Goal: Navigation & Orientation: Find specific page/section

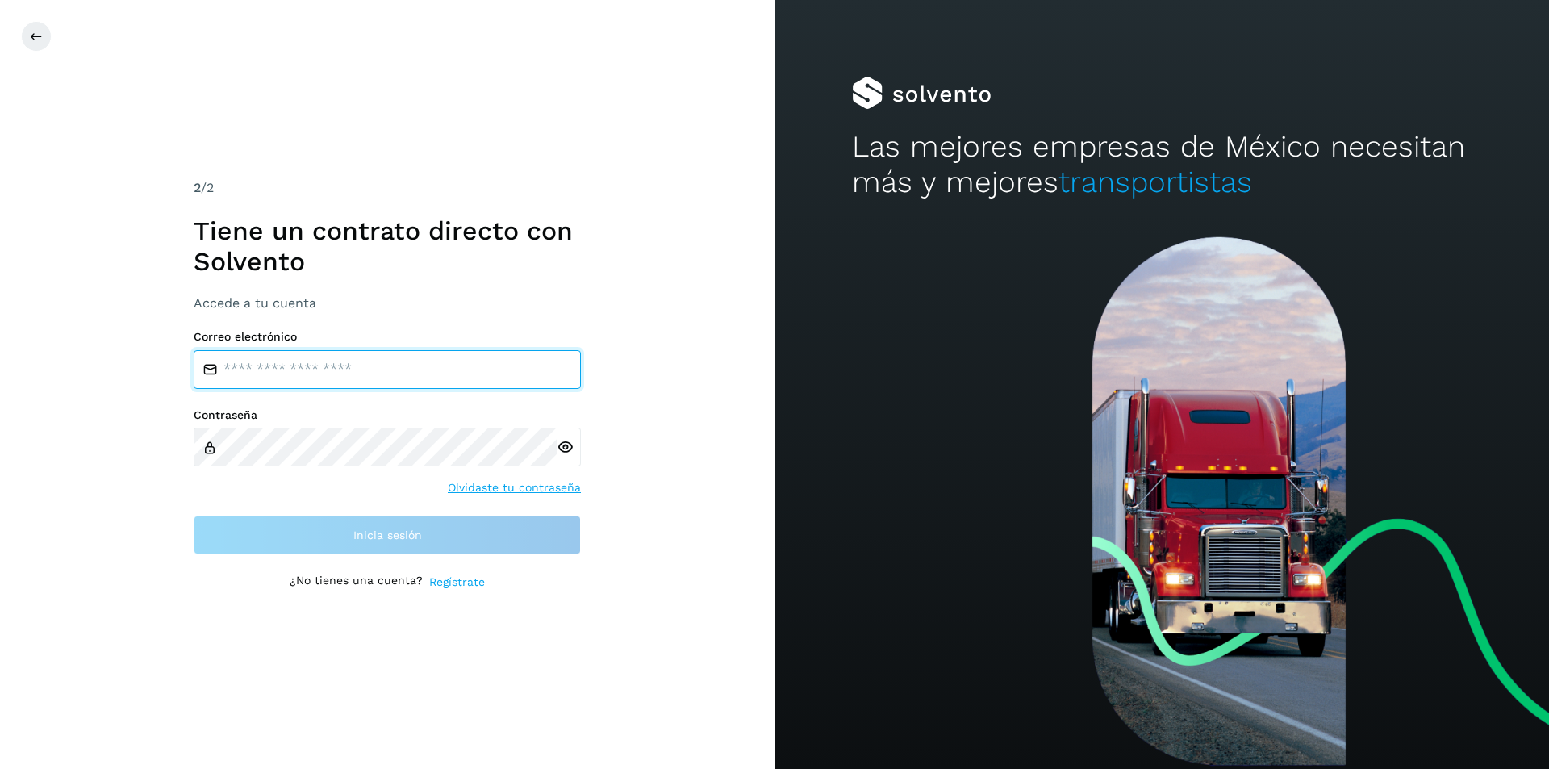
click at [281, 362] on input "email" at bounding box center [387, 369] width 387 height 39
type input "**********"
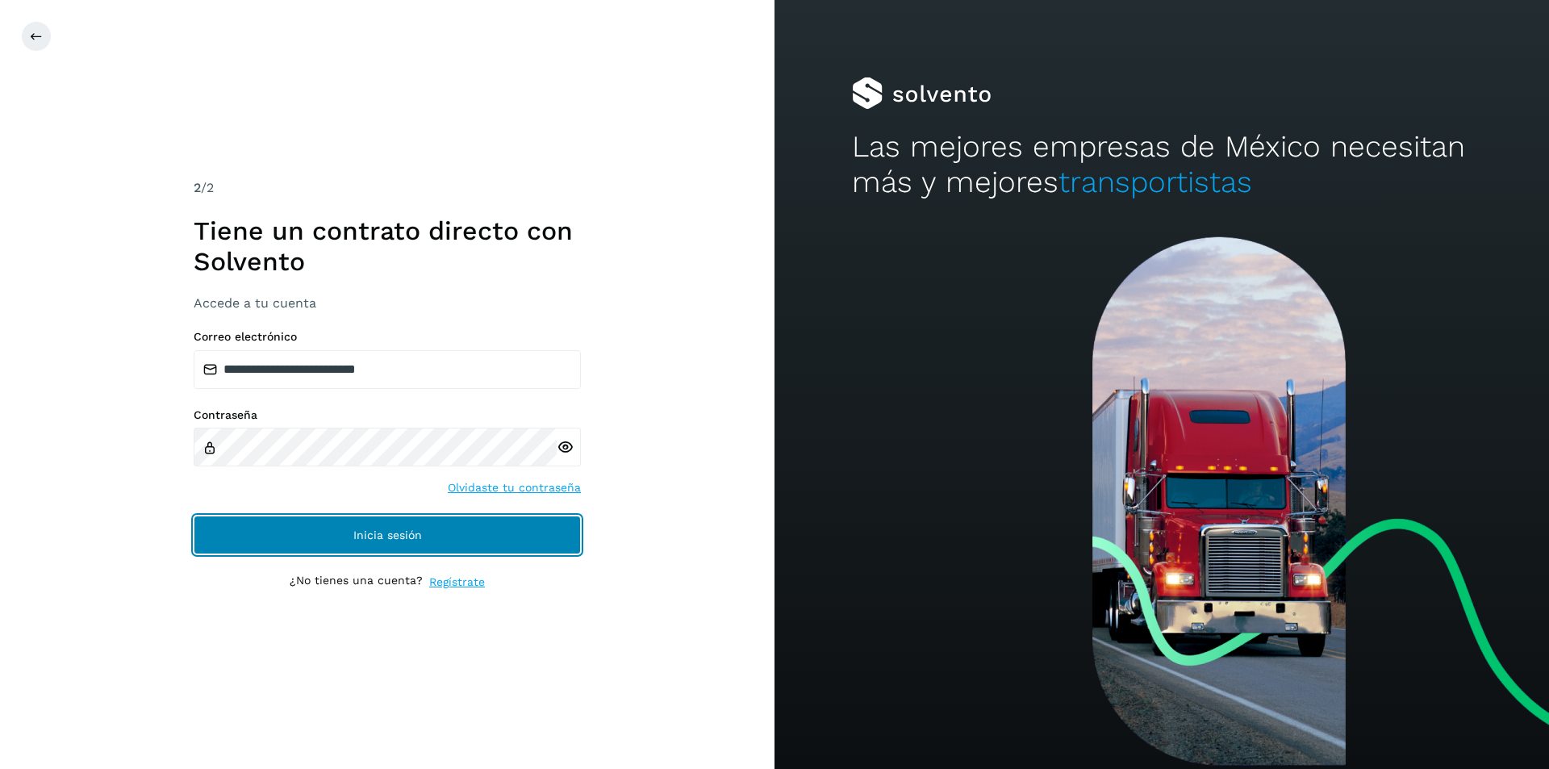
click at [322, 534] on button "Inicia sesión" at bounding box center [387, 535] width 387 height 39
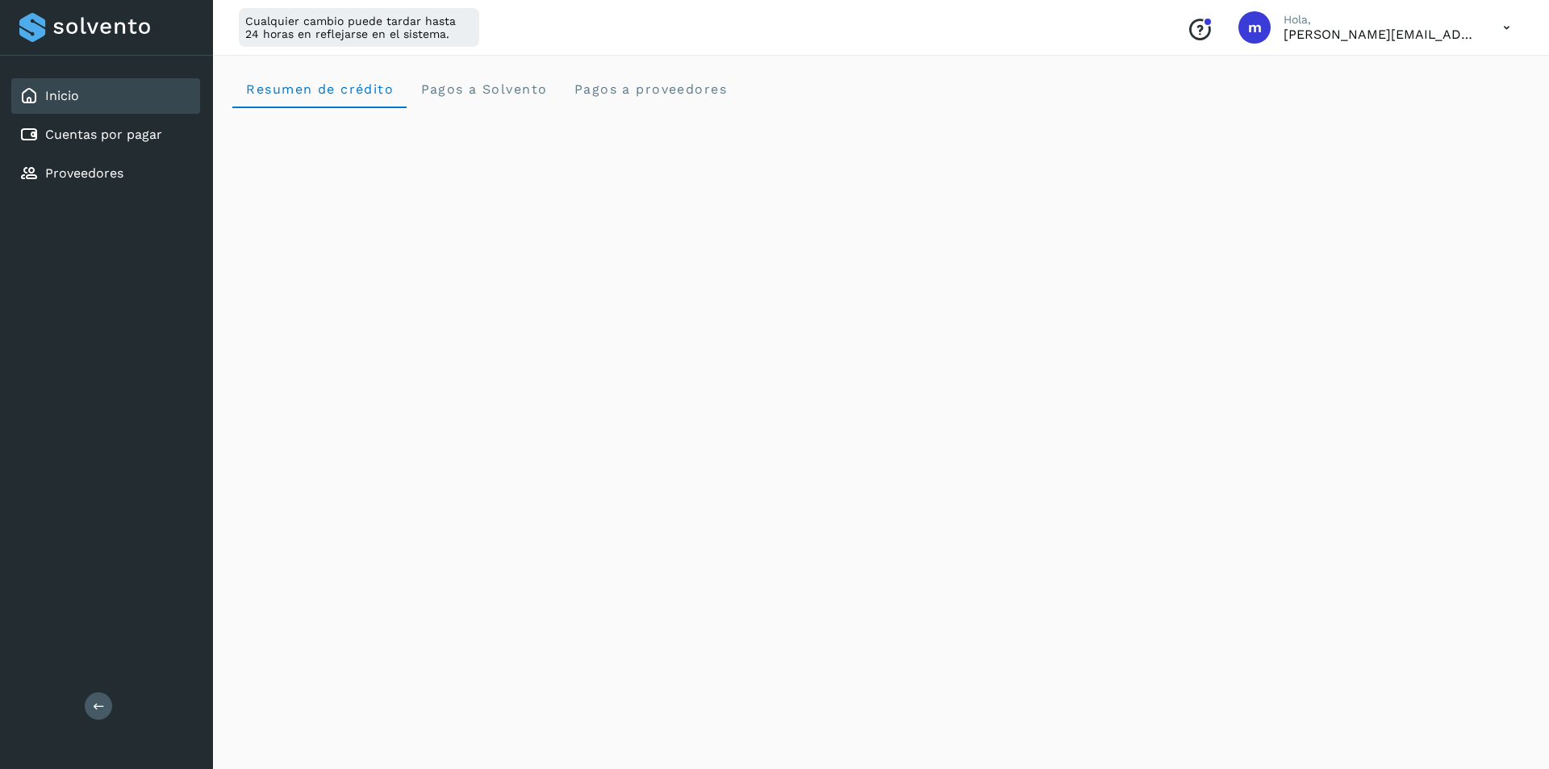
click at [93, 97] on div "Inicio" at bounding box center [105, 96] width 189 height 36
click at [341, 93] on span "Resumen de crédito" at bounding box center [319, 88] width 148 height 15
click at [472, 89] on span "Pagos a Solvento" at bounding box center [483, 88] width 127 height 15
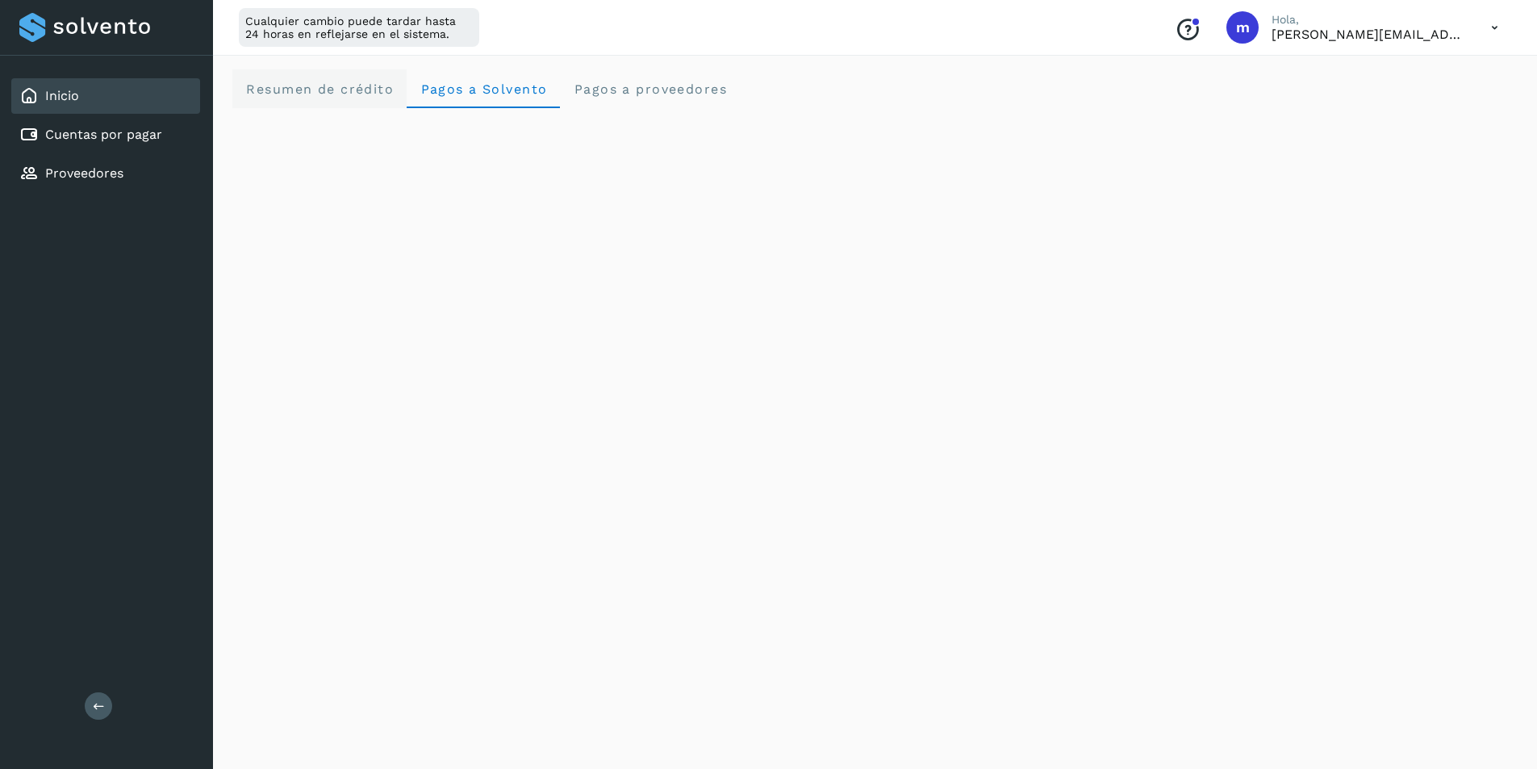
click at [320, 90] on span "Resumen de crédito" at bounding box center [319, 88] width 148 height 15
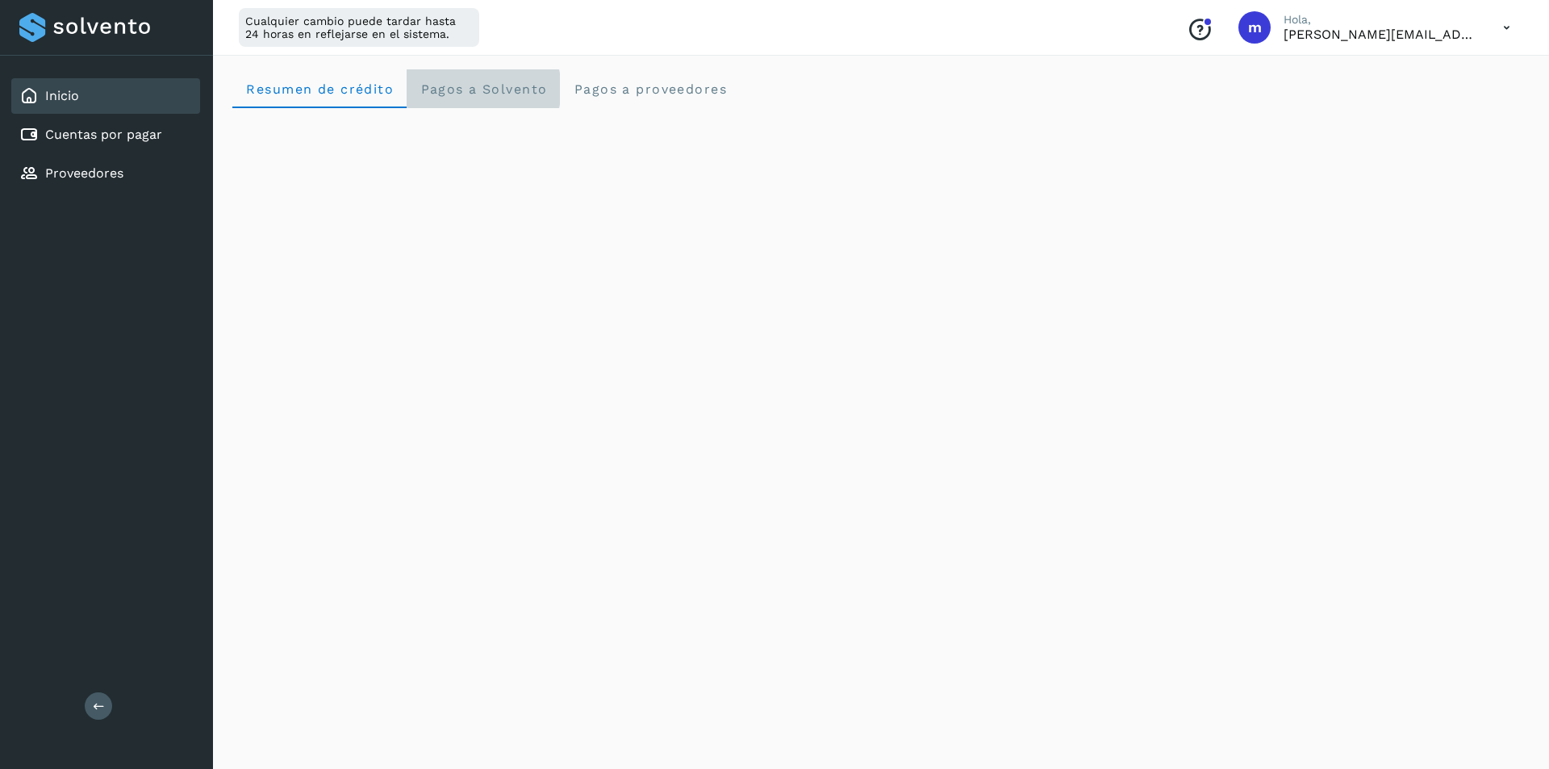
click at [457, 89] on span "Pagos a Solvento" at bounding box center [483, 88] width 127 height 15
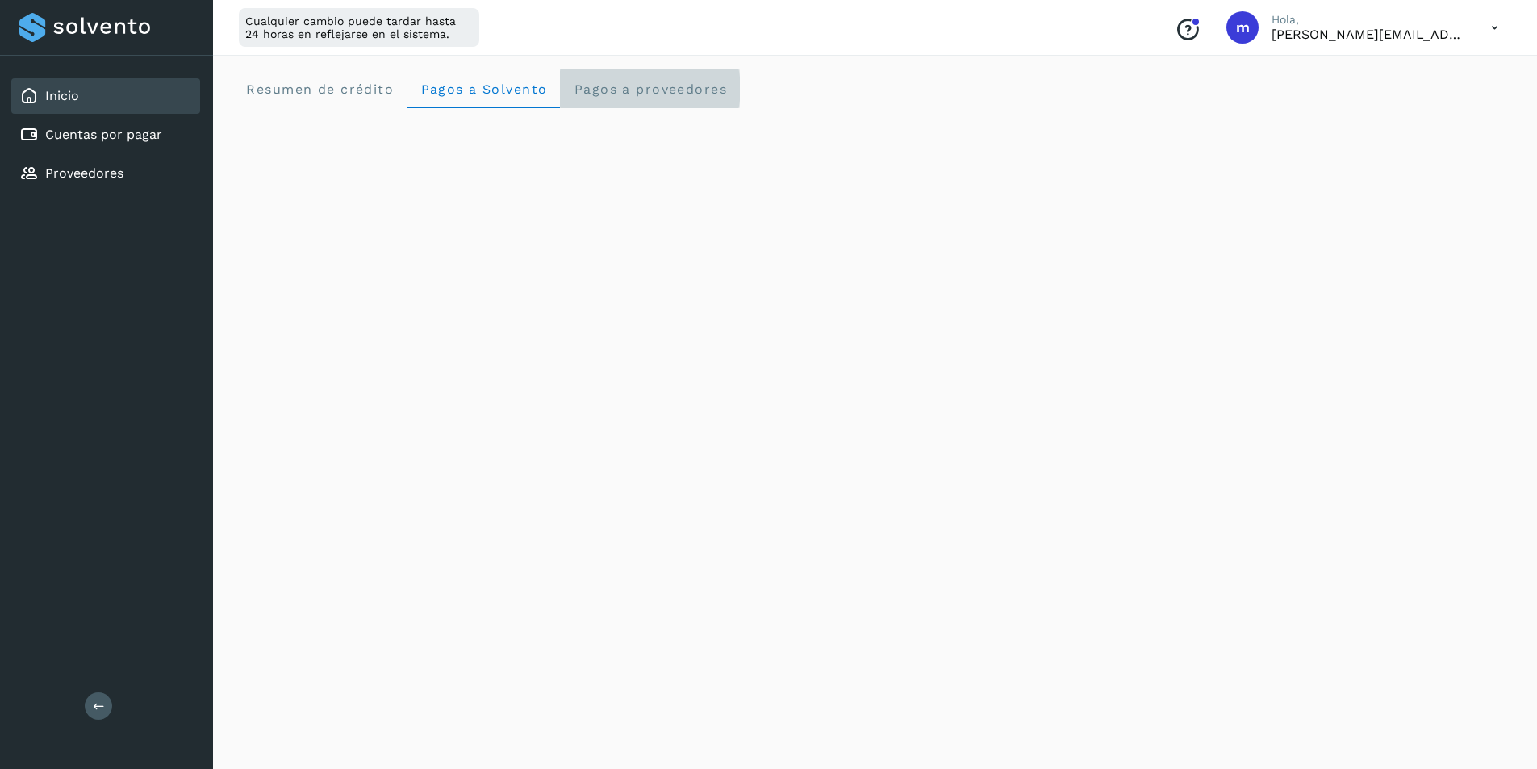
click at [620, 94] on span "Pagos a proveedores" at bounding box center [650, 88] width 154 height 15
click at [462, 90] on span "Pagos a Solvento" at bounding box center [483, 88] width 127 height 15
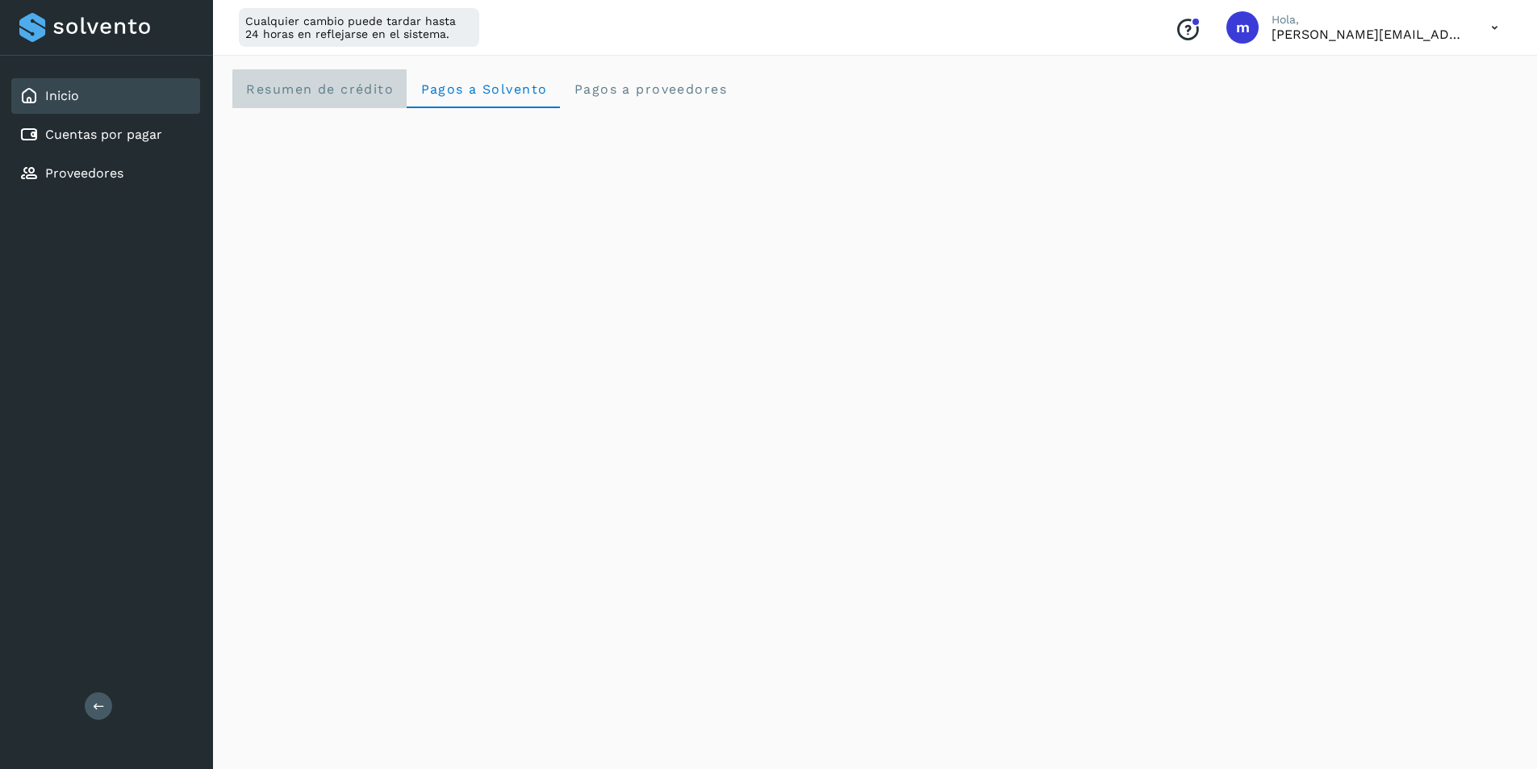
click at [308, 90] on span "Resumen de crédito" at bounding box center [319, 88] width 148 height 15
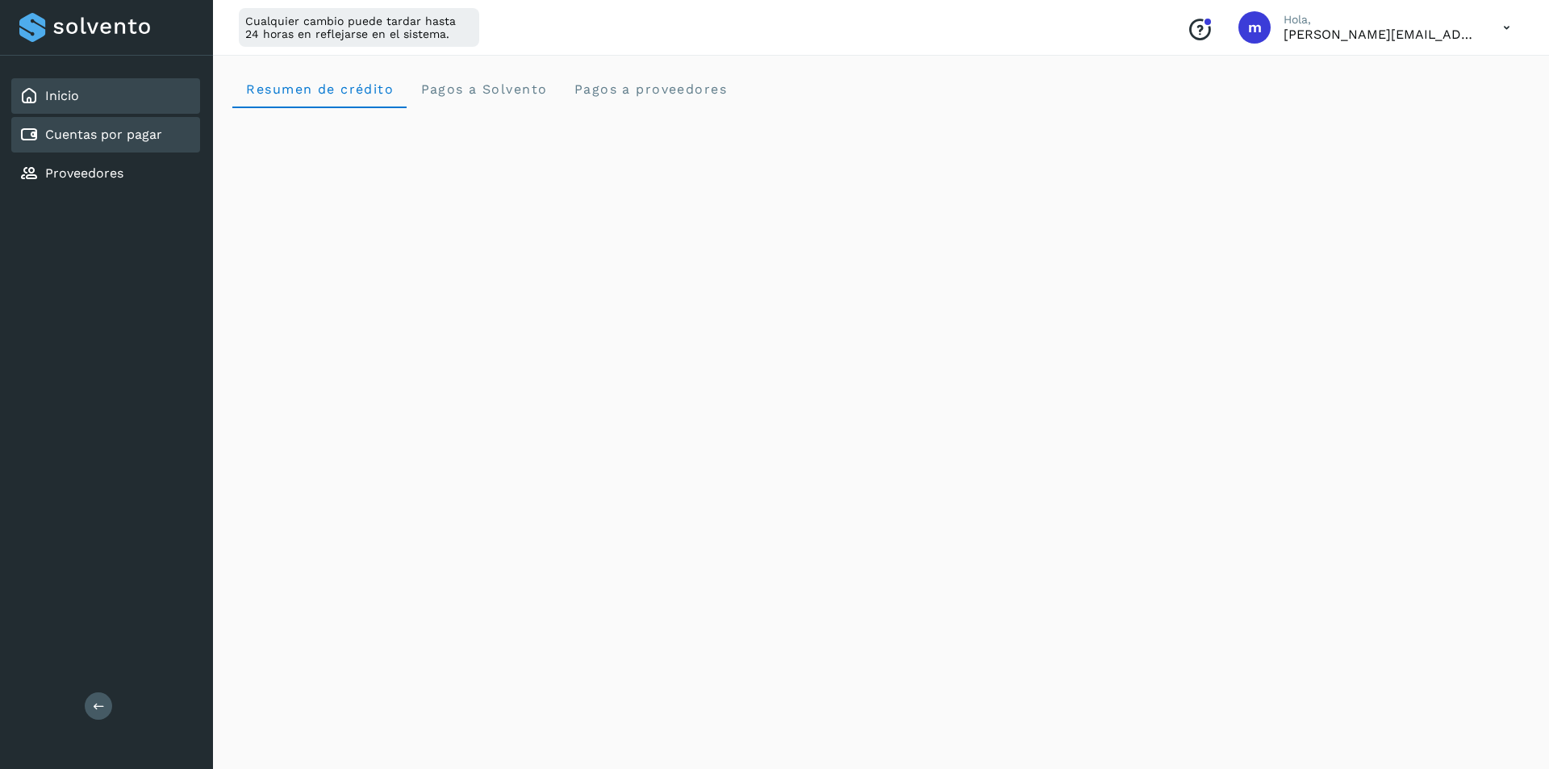
click at [103, 131] on link "Cuentas por pagar" at bounding box center [103, 134] width 117 height 15
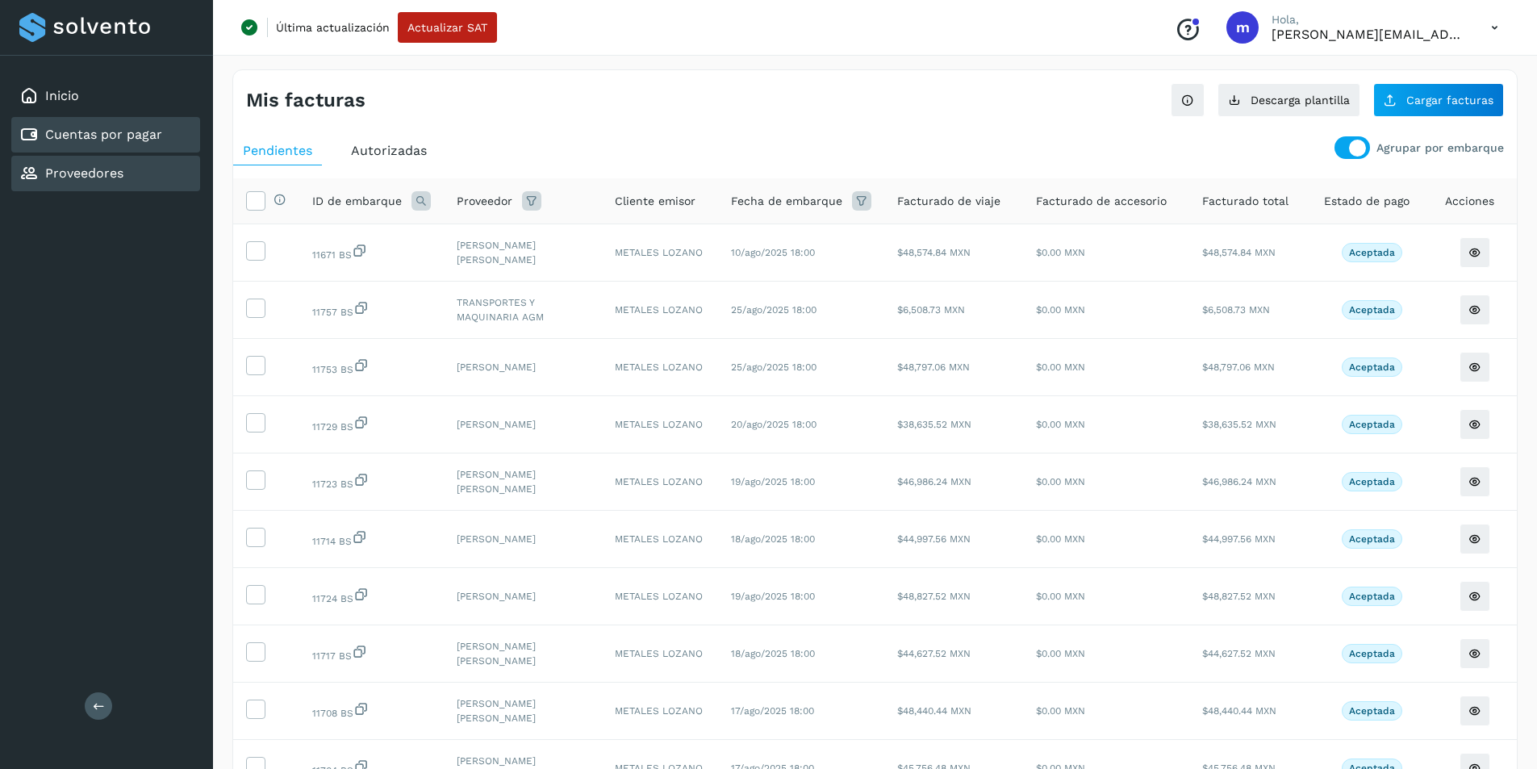
click at [119, 180] on div "Proveedores" at bounding box center [71, 173] width 104 height 19
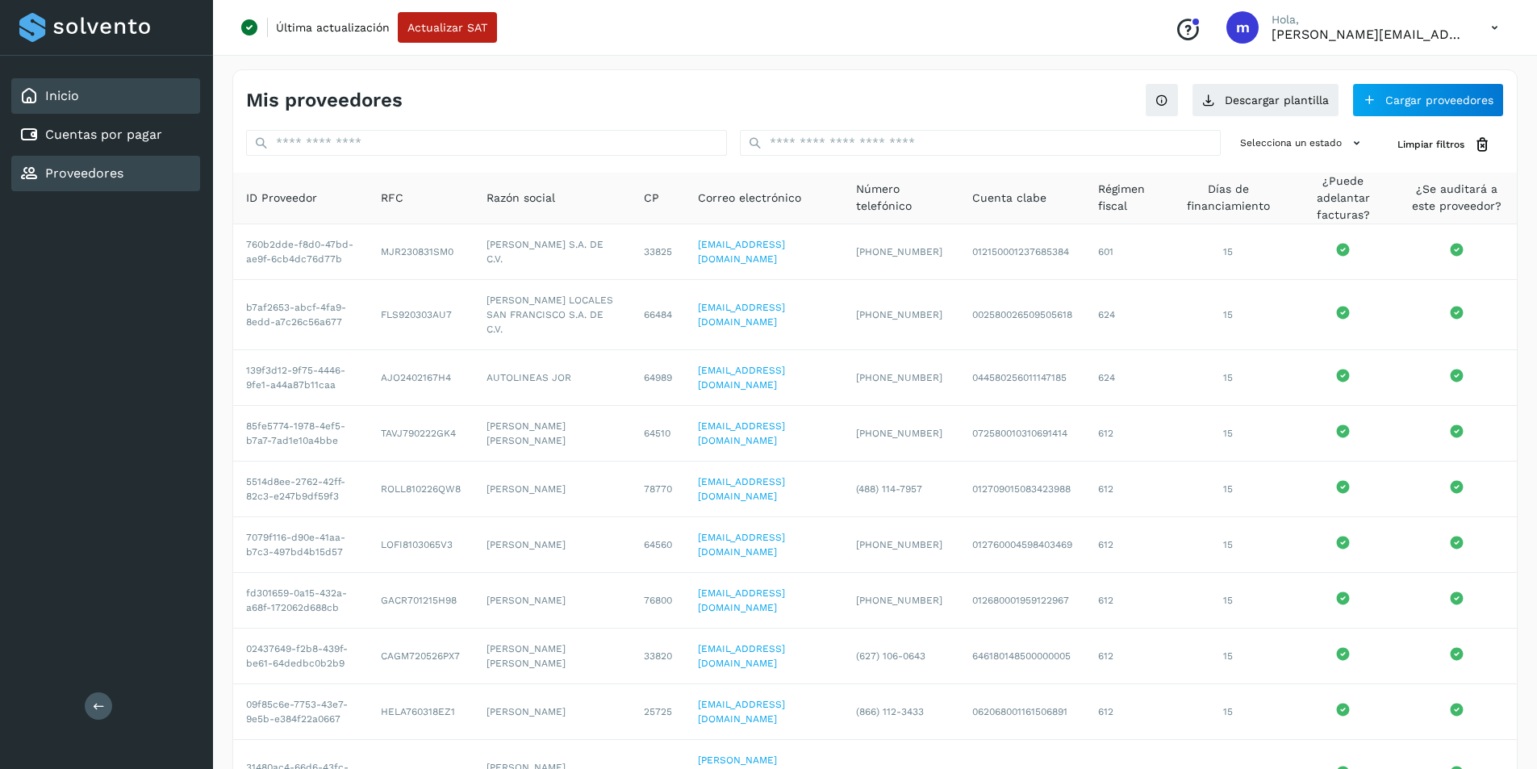
click at [73, 98] on link "Inicio" at bounding box center [62, 95] width 34 height 15
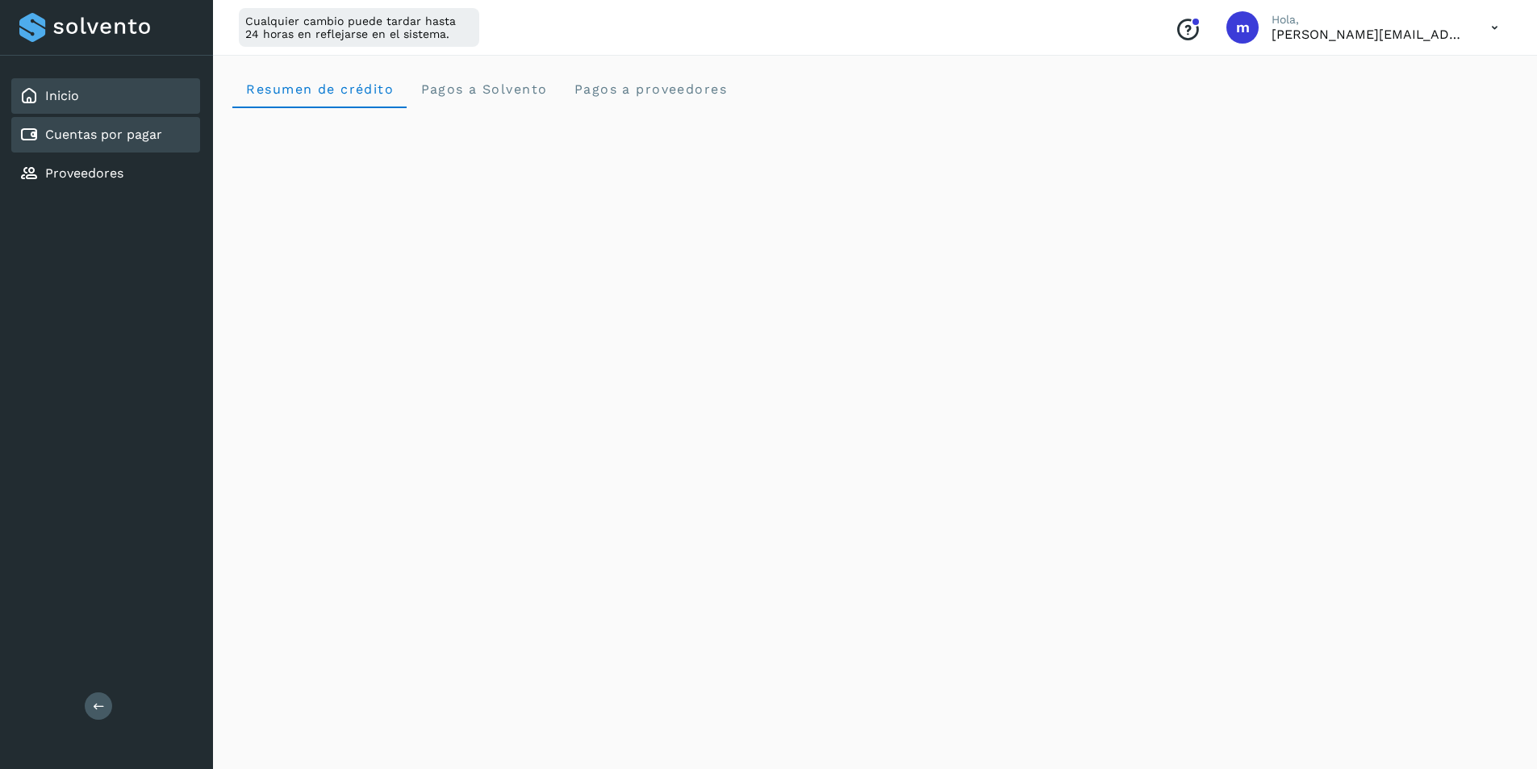
click at [73, 136] on link "Cuentas por pagar" at bounding box center [103, 134] width 117 height 15
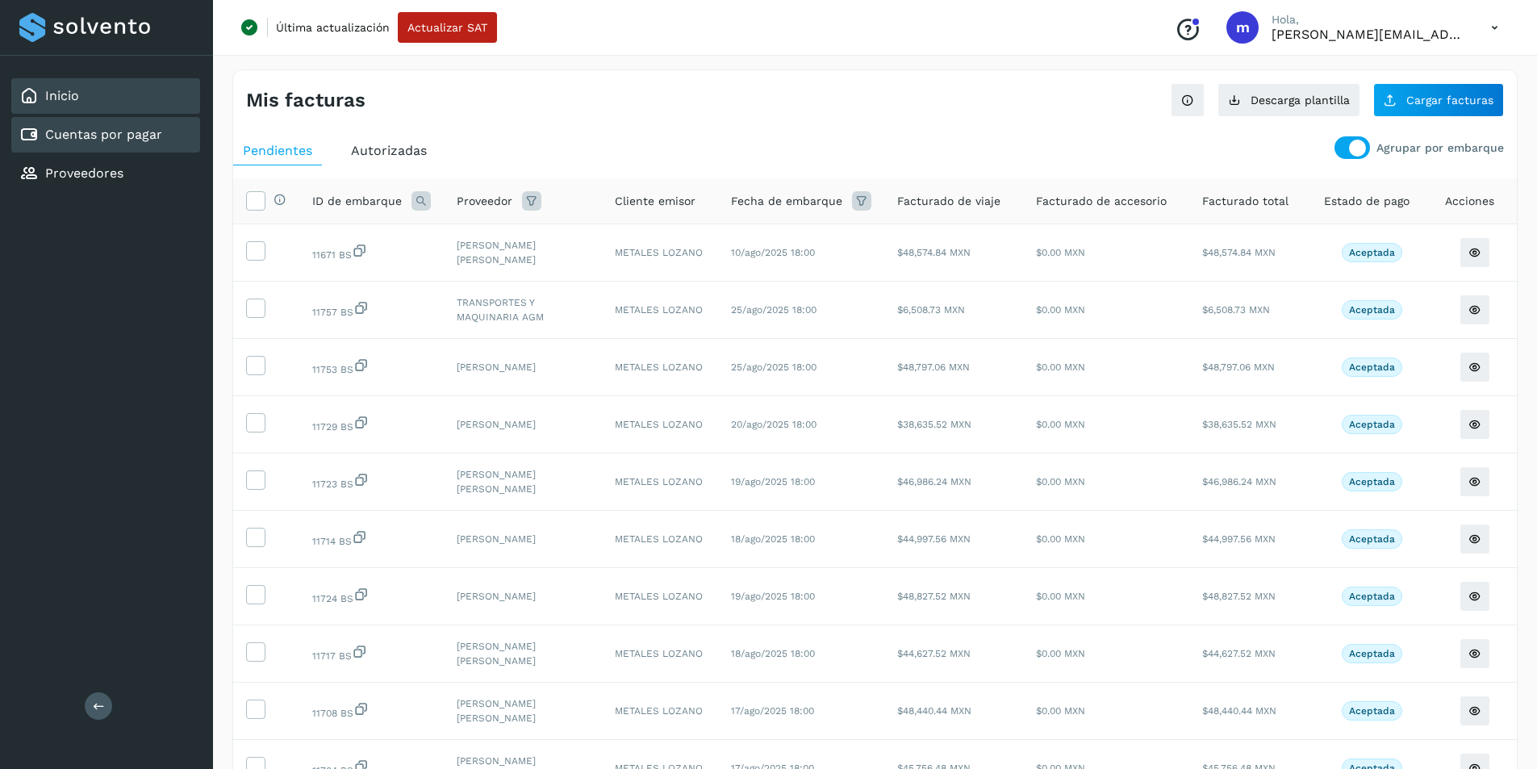
click at [72, 98] on link "Inicio" at bounding box center [62, 95] width 34 height 15
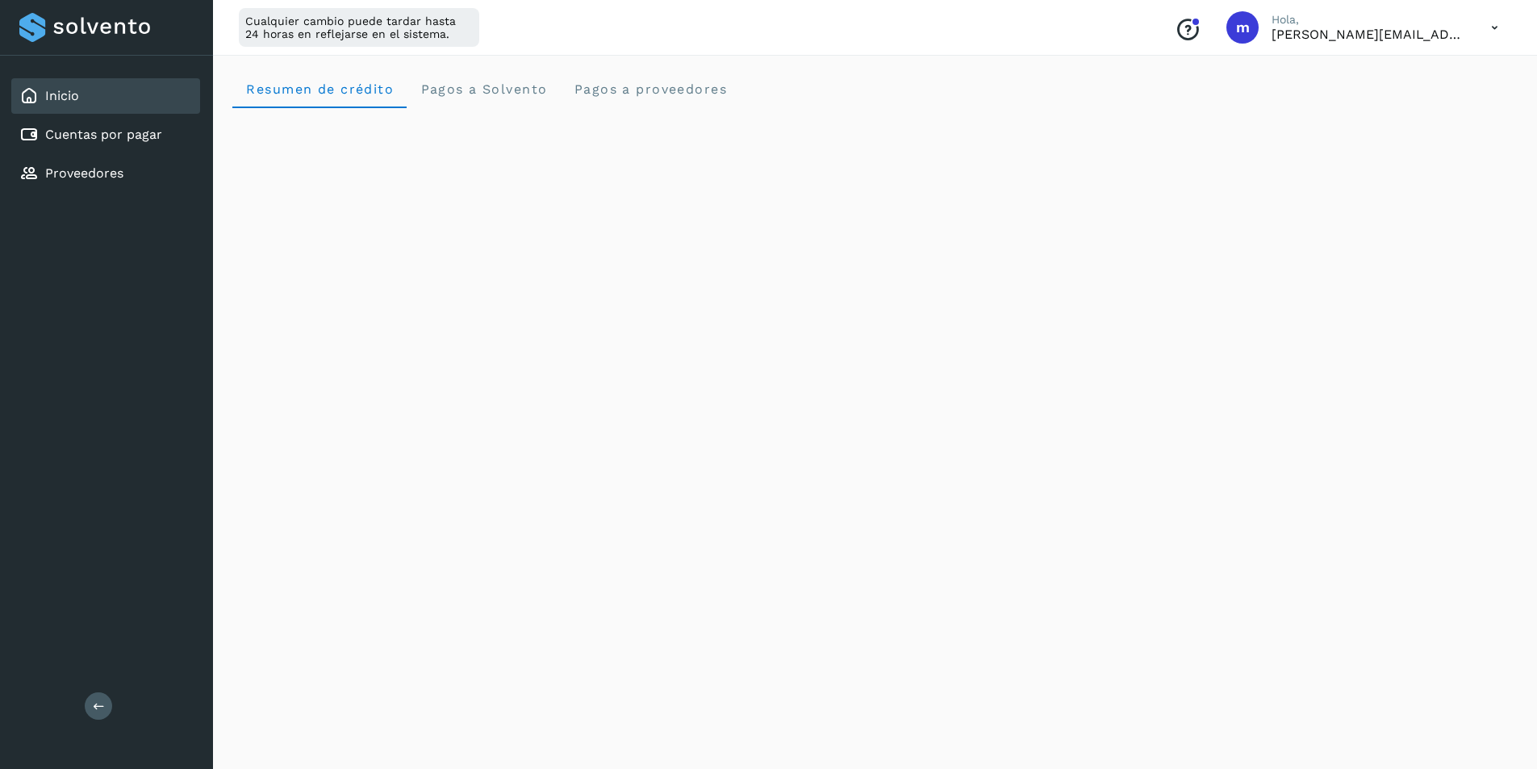
click at [1495, 31] on icon at bounding box center [1494, 27] width 33 height 33
click at [1383, 106] on div "Cerrar sesión" at bounding box center [1414, 104] width 192 height 31
